Goal: Transaction & Acquisition: Book appointment/travel/reservation

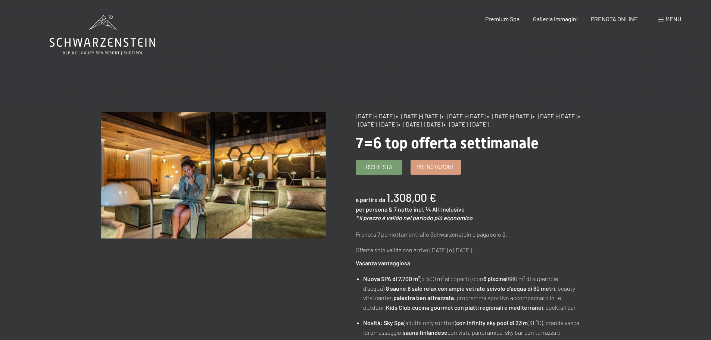
click at [665, 20] on span "Menu" at bounding box center [673, 18] width 16 height 7
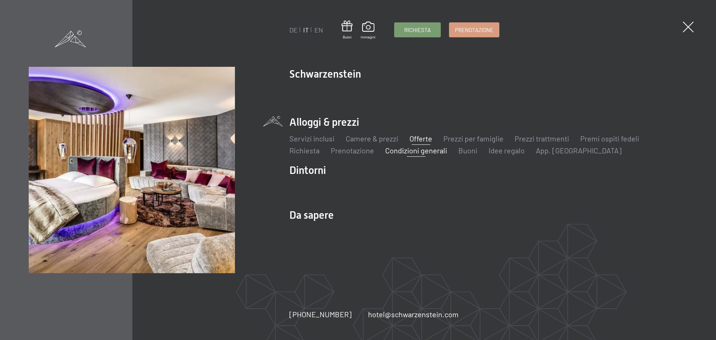
click at [428, 151] on link "Condizioni generali" at bounding box center [416, 150] width 62 height 9
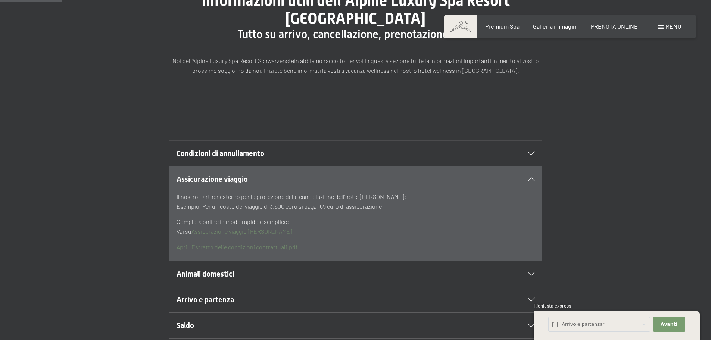
scroll to position [112, 0]
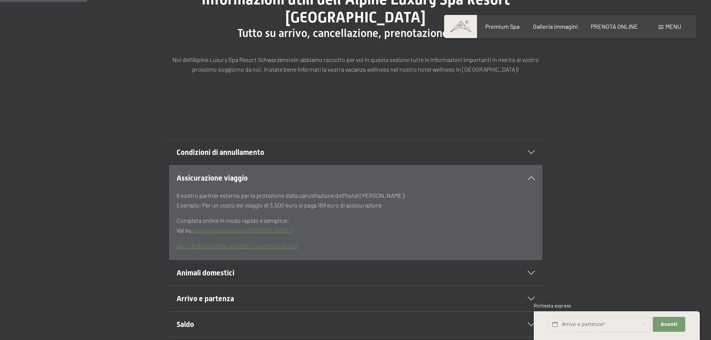
click at [262, 152] on span "Condizioni di annullamento" at bounding box center [220, 152] width 88 height 9
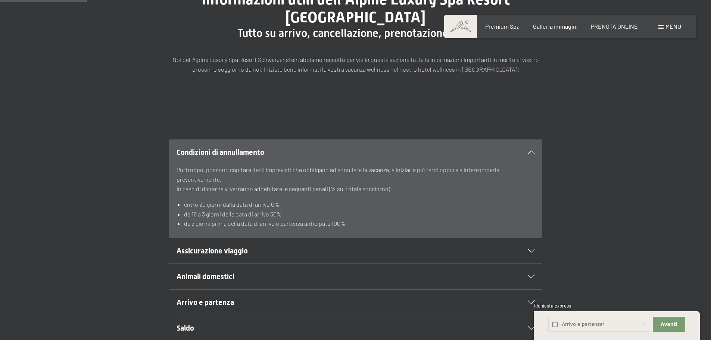
click at [101, 171] on div "Condizioni di annullamento Purtroppo, possono capitare degli imprevisti che obb…" at bounding box center [355, 188] width 509 height 99
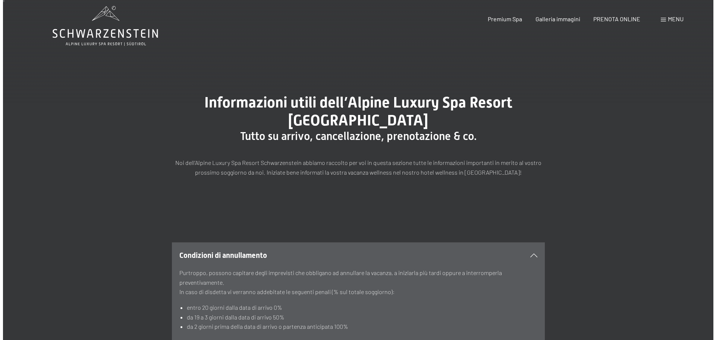
scroll to position [0, 0]
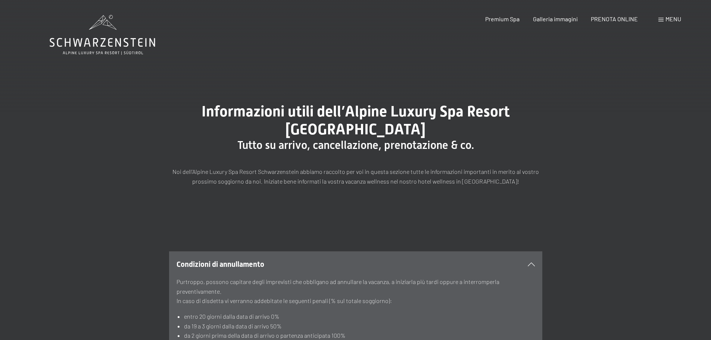
click at [665, 19] on span "Menu" at bounding box center [673, 18] width 16 height 7
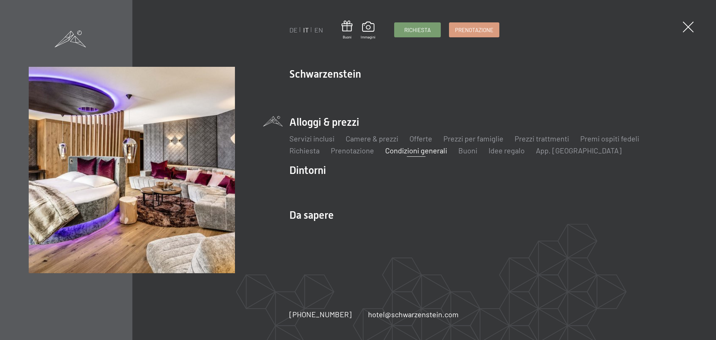
click at [432, 136] on ul "Servizi inclusi Camere & prezzi Lista Offerte Lista Prezzi per famiglie Prezzi …" at bounding box center [489, 144] width 398 height 22
click at [416, 141] on link "Offerte" at bounding box center [421, 138] width 23 height 9
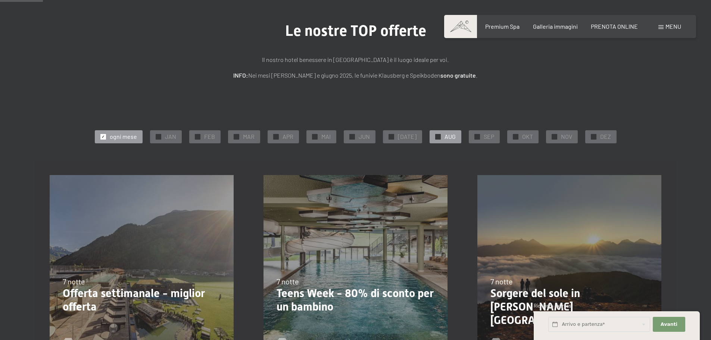
scroll to position [37, 0]
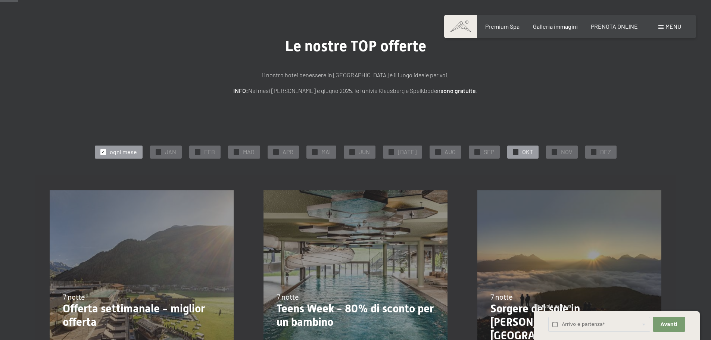
click at [514, 151] on span "✓" at bounding box center [515, 151] width 3 height 5
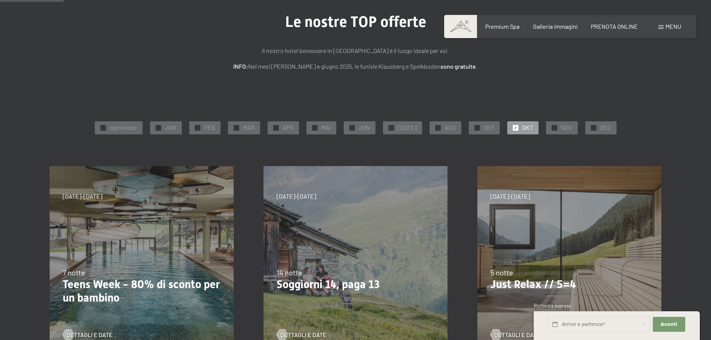
scroll to position [75, 0]
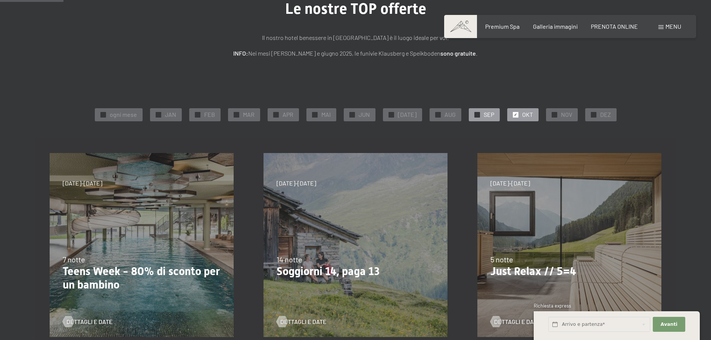
click at [477, 116] on div "✓ SEP" at bounding box center [484, 114] width 31 height 13
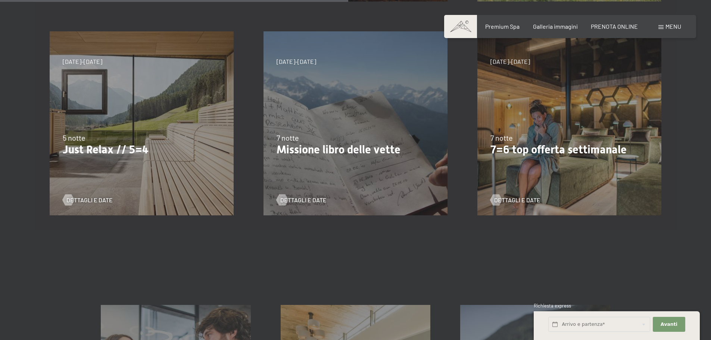
scroll to position [410, 0]
click at [135, 172] on div "7/9/2025-3/10/2025 21/12/2025-26/12/2025 11/1/2026-23/1/2026 8/3/2026-27/3/2026…" at bounding box center [142, 123] width 214 height 214
click at [100, 200] on span "Dettagli e Date" at bounding box center [97, 200] width 46 height 8
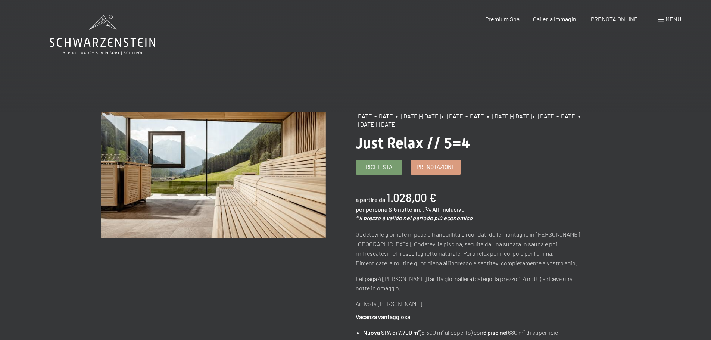
click at [669, 19] on span "Menu" at bounding box center [673, 18] width 16 height 7
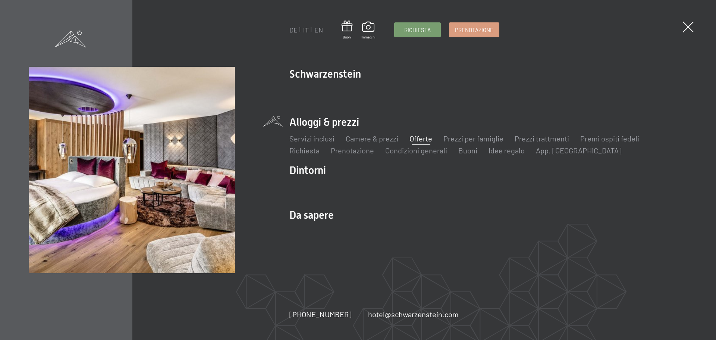
click at [416, 138] on link "Offerte" at bounding box center [421, 138] width 23 height 9
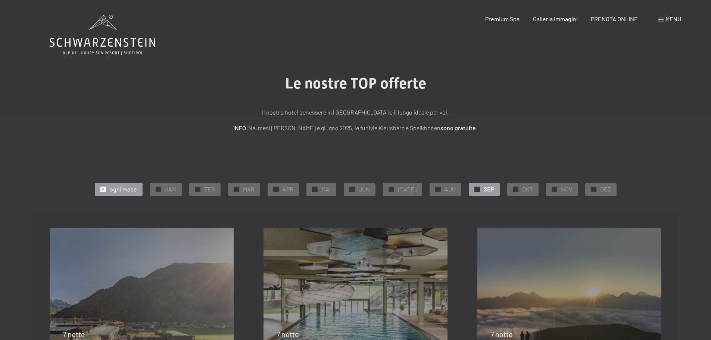
click at [484, 189] on span "SEP" at bounding box center [489, 189] width 10 height 8
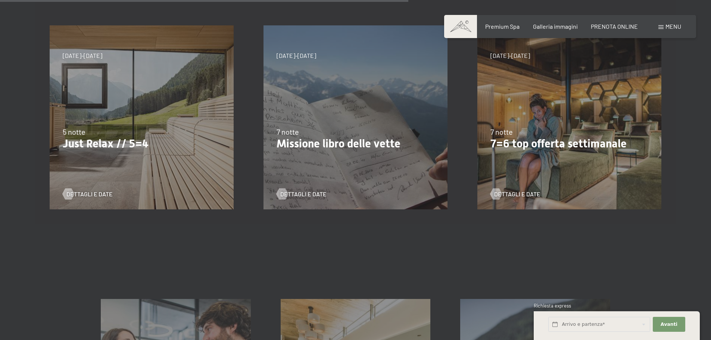
scroll to position [485, 0]
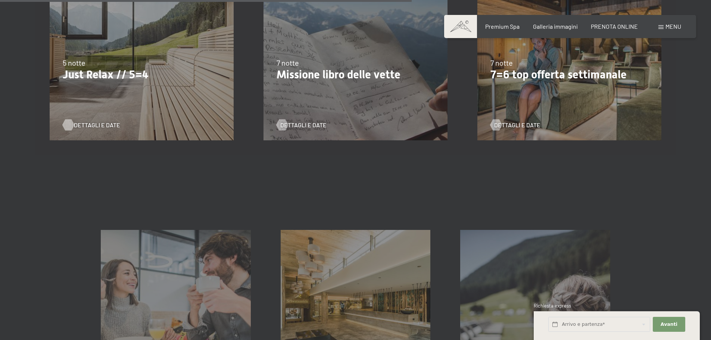
click at [82, 121] on span "Dettagli e Date" at bounding box center [97, 125] width 46 height 8
click at [522, 126] on span "Dettagli e Date" at bounding box center [524, 125] width 46 height 8
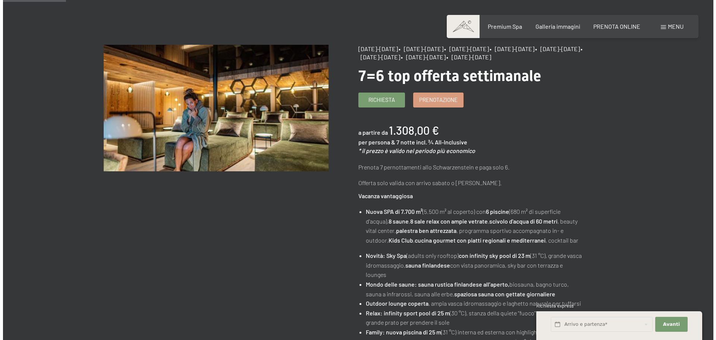
scroll to position [75, 0]
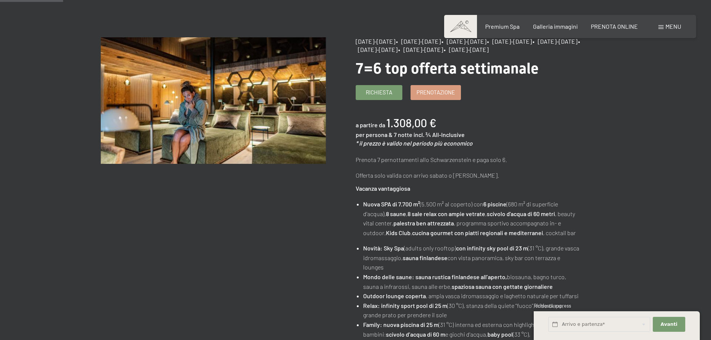
click at [672, 29] on span "Menu" at bounding box center [673, 26] width 16 height 7
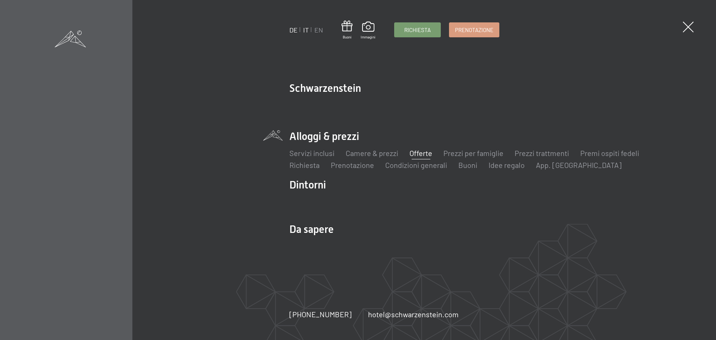
click at [297, 26] on link "DE" at bounding box center [294, 30] width 8 height 8
